Goal: Task Accomplishment & Management: Manage account settings

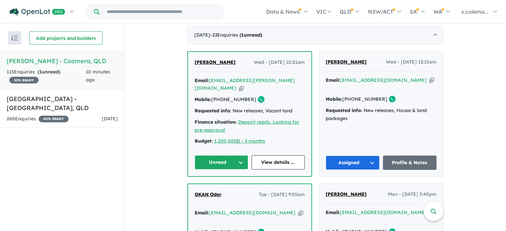
scroll to position [233, 0]
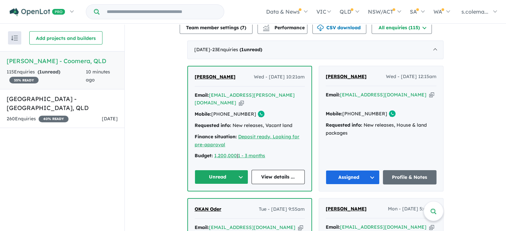
click at [237, 170] on button "Unread" at bounding box center [222, 177] width 54 height 14
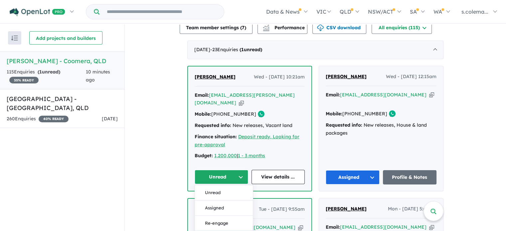
click at [231, 201] on button "Assigned" at bounding box center [224, 208] width 58 height 15
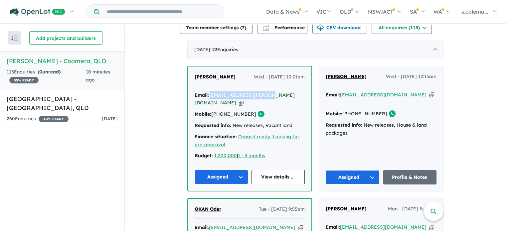
drag, startPoint x: 263, startPoint y: 90, endPoint x: 209, endPoint y: 91, distance: 54.2
click at [209, 91] on div "Email: [EMAIL_ADDRESS][PERSON_NAME][DOMAIN_NAME] Copied!" at bounding box center [250, 99] width 110 height 16
copy a%20Novella%20Waters%20-%20Coomera"] "[EMAIL_ADDRESS][PERSON_NAME][DOMAIN_NAME]"
drag, startPoint x: 237, startPoint y: 71, endPoint x: 192, endPoint y: 73, distance: 45.6
click at [192, 73] on div "[PERSON_NAME] Wed - [DATE] 10:21am Email: [EMAIL_ADDRESS][PERSON_NAME][DOMAIN_N…" at bounding box center [249, 129] width 123 height 124
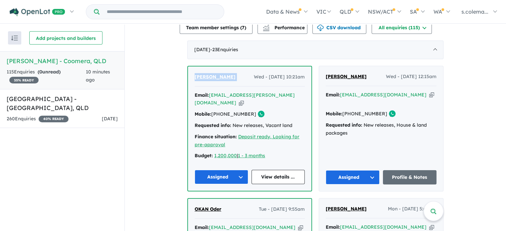
copy span "[PERSON_NAME]"
drag, startPoint x: 247, startPoint y: 100, endPoint x: 221, endPoint y: 101, distance: 26.6
click at [221, 111] on link "[PHONE_NUMBER]" at bounding box center [233, 114] width 45 height 6
copy link "478 716 590"
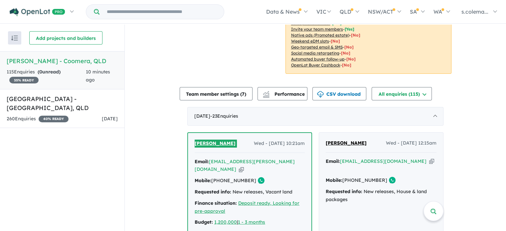
scroll to position [0, 0]
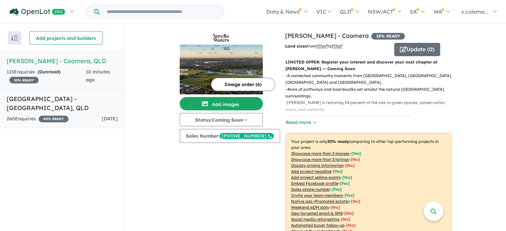
click at [90, 102] on h5 "[GEOGRAPHIC_DATA] - [GEOGRAPHIC_DATA] , [GEOGRAPHIC_DATA]" at bounding box center [62, 103] width 111 height 18
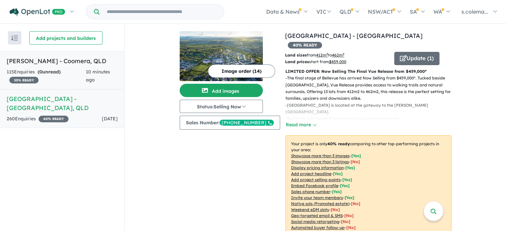
click at [57, 70] on strong "( 0 unread)" at bounding box center [49, 72] width 23 height 6
